Goal: Complete application form

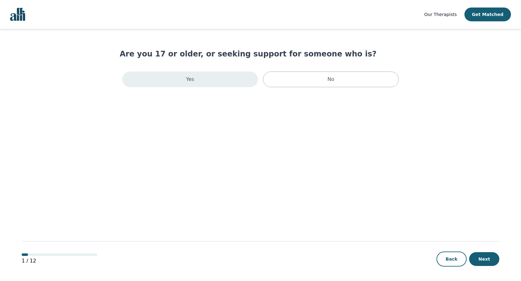
click at [239, 84] on div "Yes" at bounding box center [190, 80] width 136 height 16
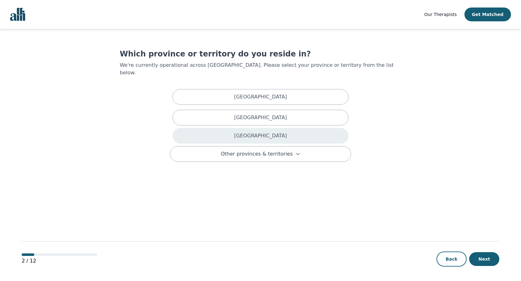
click at [216, 128] on div "[GEOGRAPHIC_DATA]" at bounding box center [260, 136] width 176 height 16
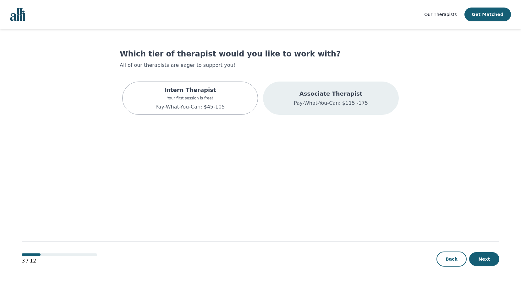
click at [314, 94] on p "Associate Therapist" at bounding box center [331, 94] width 74 height 9
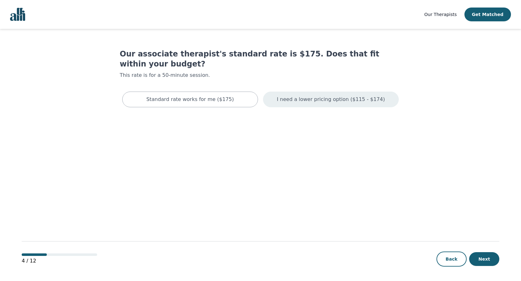
click at [311, 96] on p "I need a lower pricing option ($115 - $174)" at bounding box center [331, 100] width 108 height 8
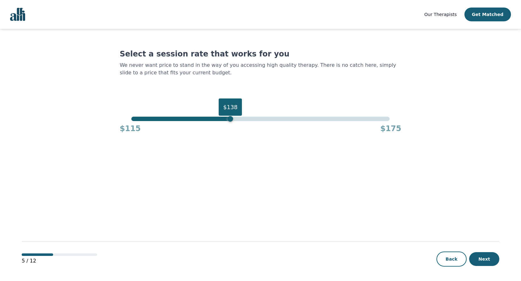
drag, startPoint x: 390, startPoint y: 120, endPoint x: 229, endPoint y: 128, distance: 161.0
click at [229, 128] on div "$138 $115 $175" at bounding box center [260, 125] width 281 height 17
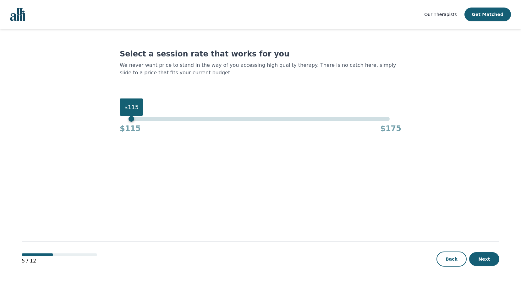
drag, startPoint x: 232, startPoint y: 117, endPoint x: 111, endPoint y: 123, distance: 121.1
click at [111, 123] on main "Select a session rate that works for you We never want price to stand in the wa…" at bounding box center [260, 155] width 477 height 253
click at [481, 261] on button "Next" at bounding box center [484, 260] width 30 height 14
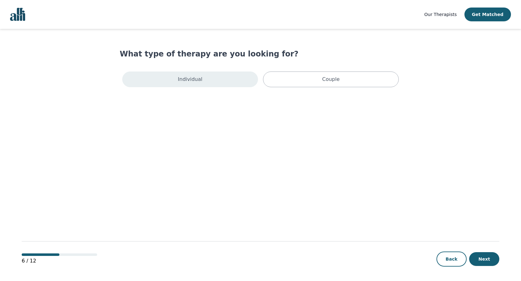
click at [242, 86] on div "Individual" at bounding box center [190, 80] width 136 height 16
